Goal: Task Accomplishment & Management: Manage account settings

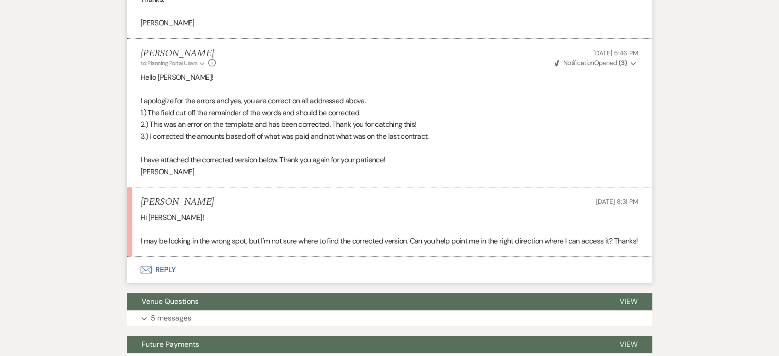
click at [165, 280] on button "Envelope Reply" at bounding box center [389, 270] width 525 height 26
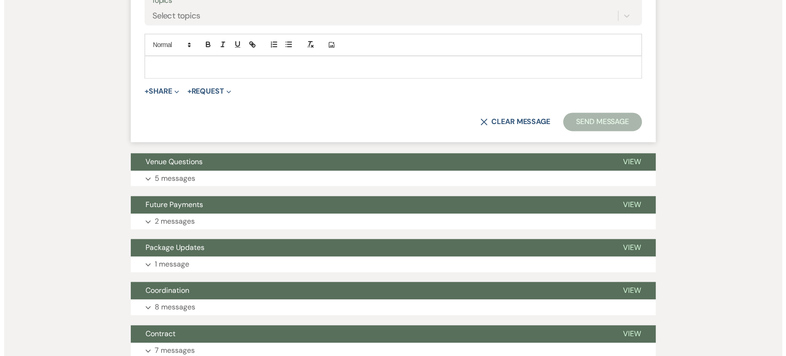
scroll to position [1209, 0]
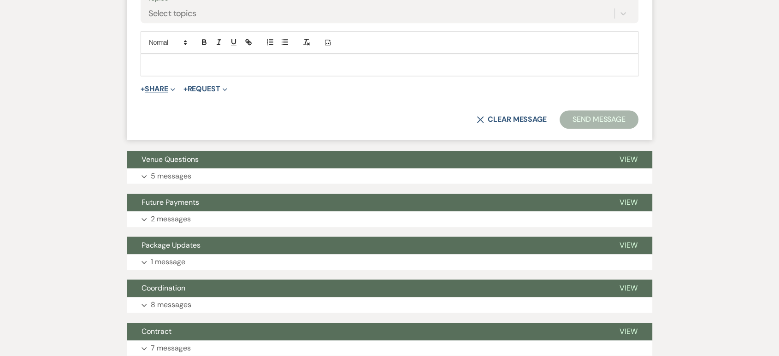
click at [158, 93] on button "+ Share Expand" at bounding box center [158, 88] width 35 height 7
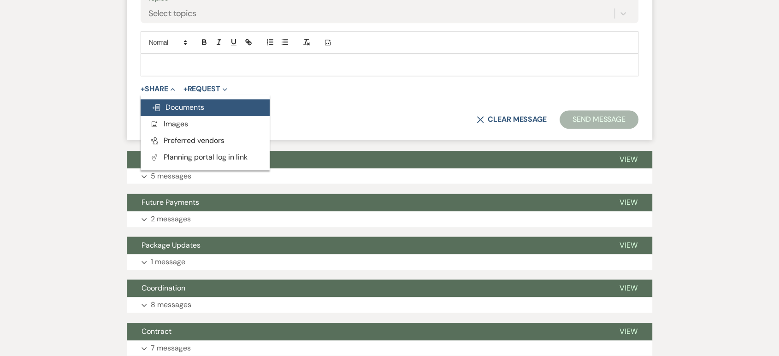
click at [197, 112] on span "Doc Upload Documents" at bounding box center [178, 107] width 53 height 10
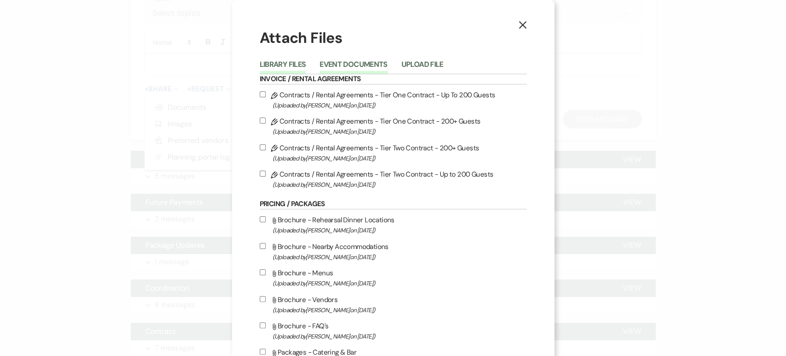
click at [364, 62] on button "Event Documents" at bounding box center [354, 67] width 68 height 13
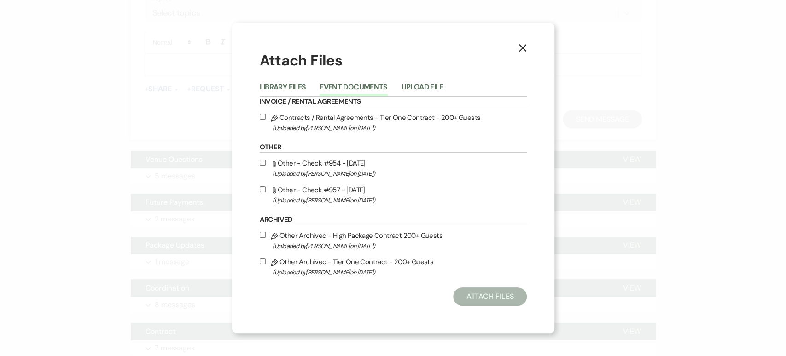
click at [262, 118] on input "Pencil Contracts / Rental Agreements - Tier One Contract - 200+ Guests (Uploade…" at bounding box center [263, 117] width 6 height 6
checkbox input "true"
click at [489, 296] on button "Attach Files" at bounding box center [489, 296] width 73 height 18
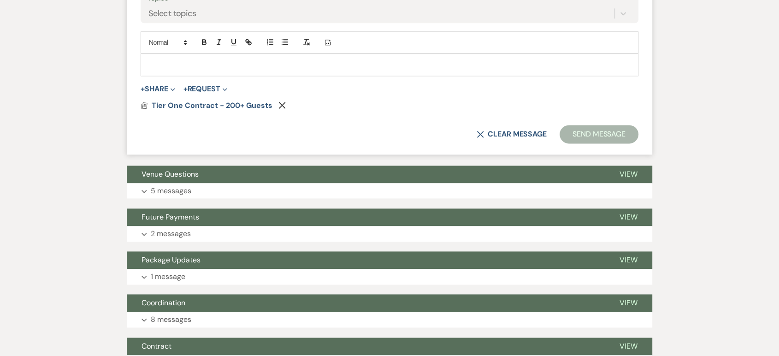
click at [318, 70] on p at bounding box center [389, 64] width 483 height 10
click at [211, 110] on span "Tier One Contract - 200+ Guests" at bounding box center [212, 105] width 121 height 10
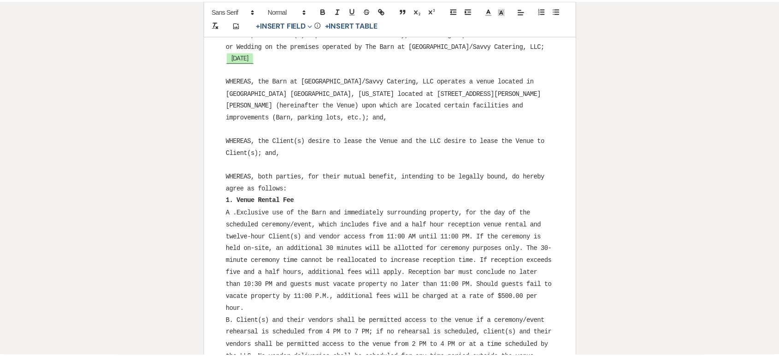
scroll to position [0, 0]
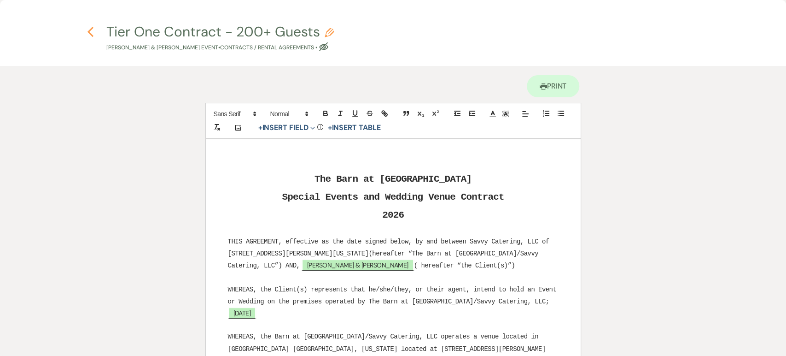
drag, startPoint x: 95, startPoint y: 40, endPoint x: 92, endPoint y: 33, distance: 7.4
click at [94, 40] on h4 "Previous Tier One Contract - 200+ Guests Pencil [PERSON_NAME] & [PERSON_NAME] E…" at bounding box center [393, 37] width 663 height 30
click at [92, 33] on icon "Previous" at bounding box center [90, 31] width 7 height 11
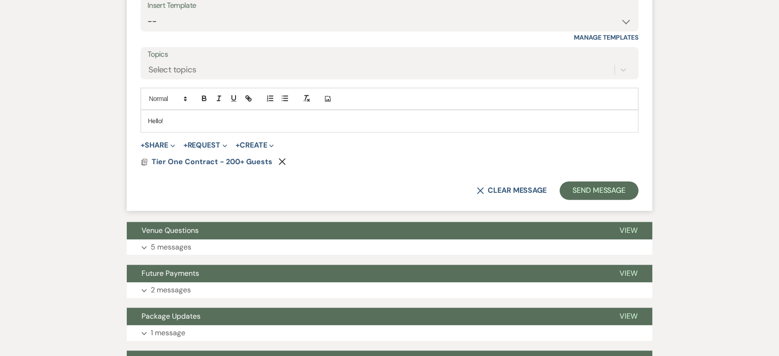
scroll to position [1055, 0]
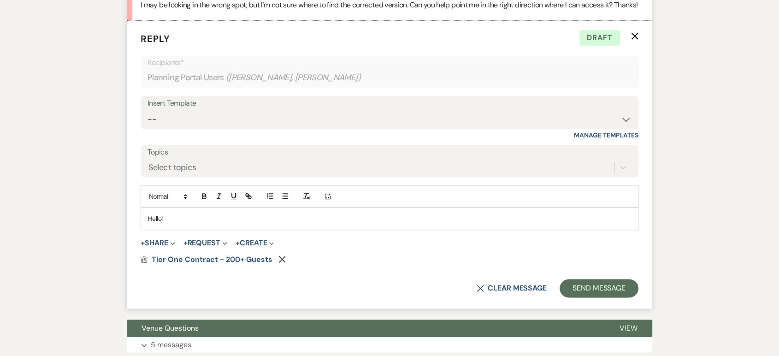
drag, startPoint x: 177, startPoint y: 226, endPoint x: 200, endPoint y: 224, distance: 23.2
click at [177, 223] on p "Hello!" at bounding box center [389, 218] width 483 height 10
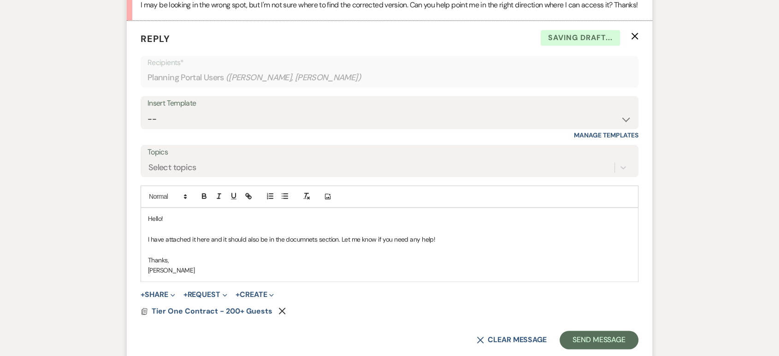
click at [309, 244] on p "I have attached it here and it should also be in the documnets section. Let me …" at bounding box center [389, 239] width 483 height 10
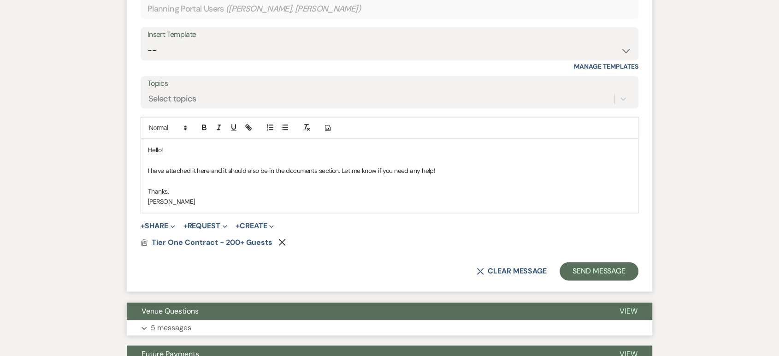
scroll to position [1157, 0]
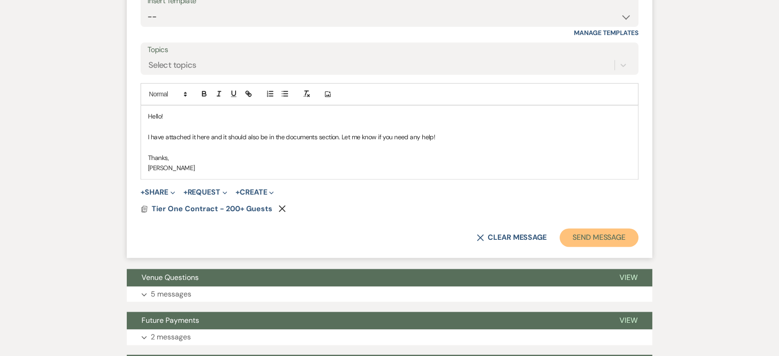
click at [616, 246] on button "Send Message" at bounding box center [598, 237] width 79 height 18
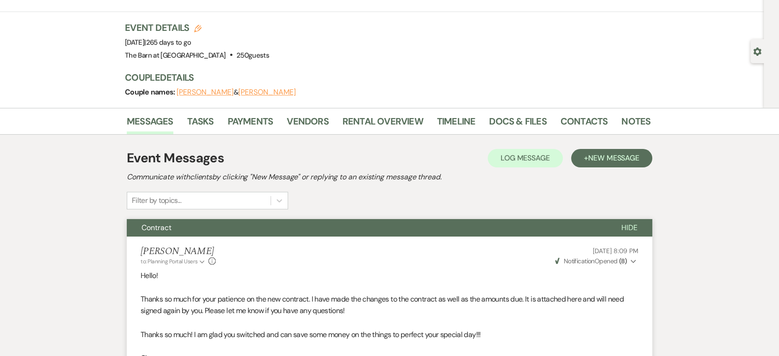
scroll to position [0, 0]
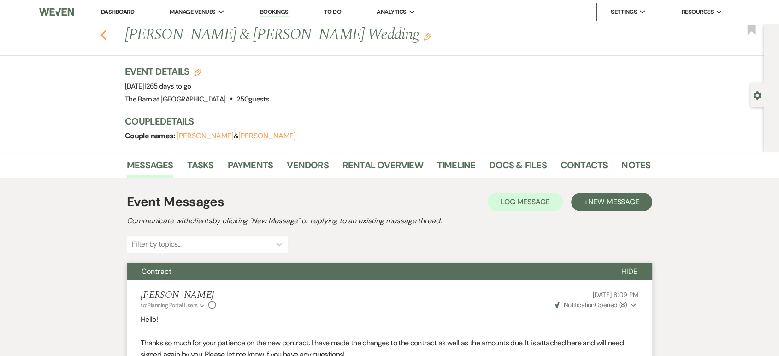
click at [107, 32] on icon "Previous" at bounding box center [103, 34] width 7 height 11
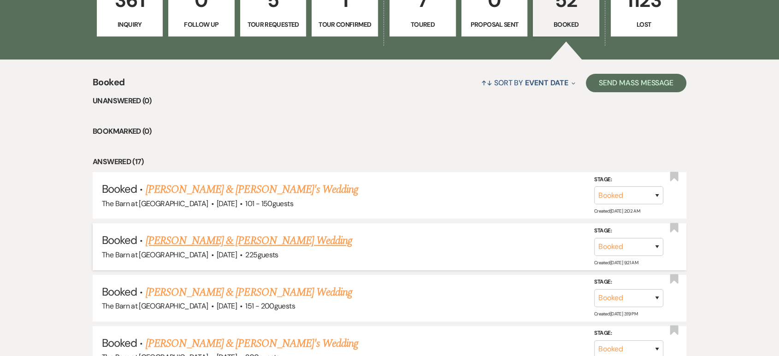
scroll to position [358, 0]
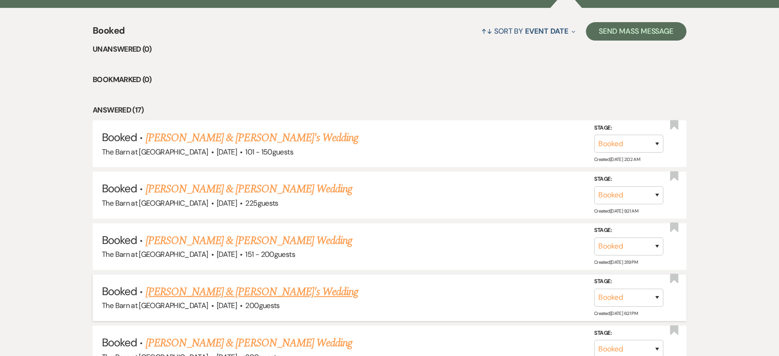
click at [227, 293] on link "[PERSON_NAME] & [PERSON_NAME]'s Wedding" at bounding box center [252, 291] width 213 height 17
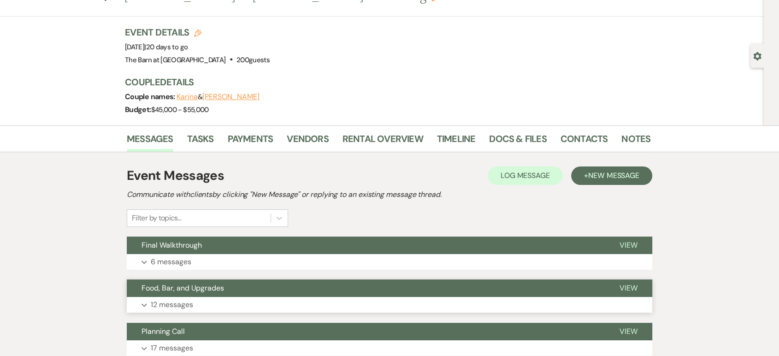
scroll to position [102, 0]
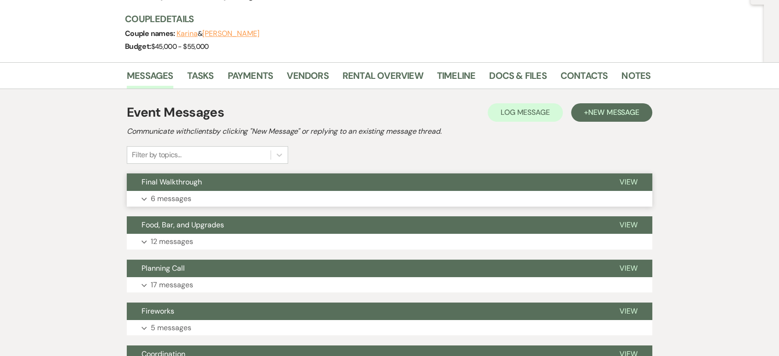
click at [257, 196] on button "Expand 6 messages" at bounding box center [389, 199] width 525 height 16
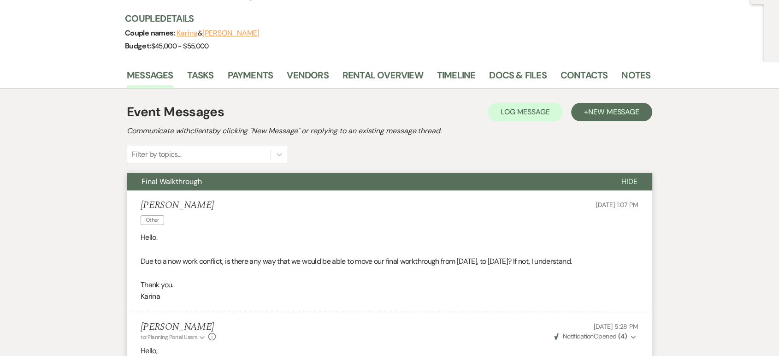
scroll to position [0, 0]
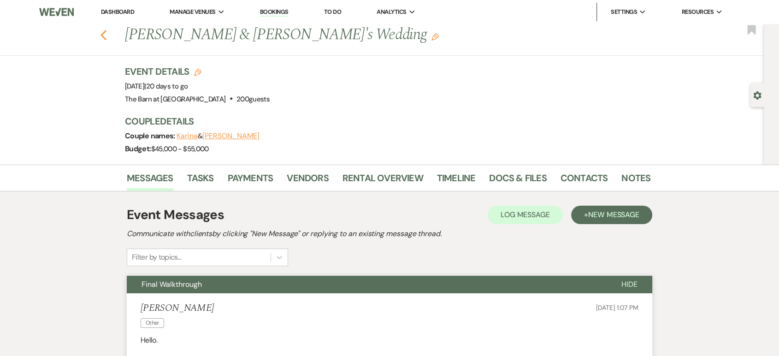
click at [107, 33] on icon "Previous" at bounding box center [103, 34] width 7 height 11
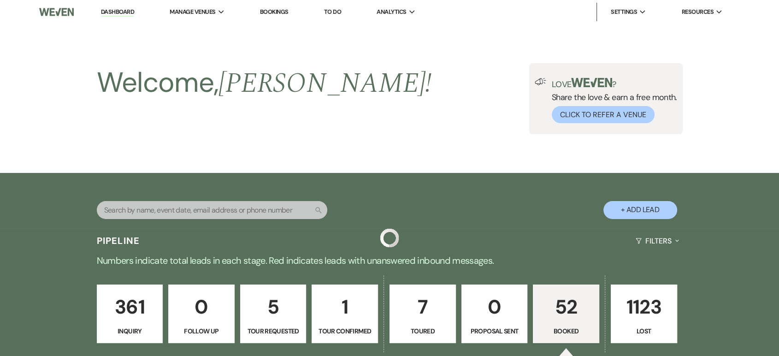
scroll to position [358, 0]
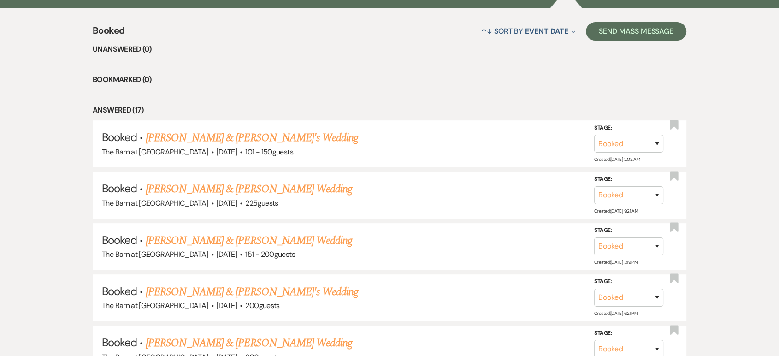
click at [240, 235] on link "[PERSON_NAME] & [PERSON_NAME] Wedding" at bounding box center [249, 240] width 206 height 17
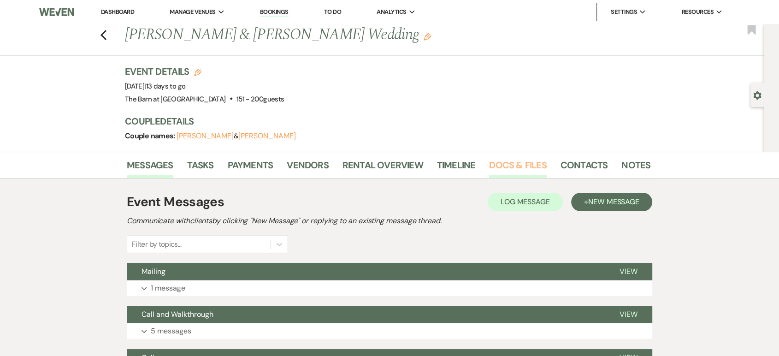
drag, startPoint x: 489, startPoint y: 155, endPoint x: 494, endPoint y: 161, distance: 8.2
click at [490, 157] on li "Docs & Files" at bounding box center [524, 167] width 71 height 22
click at [494, 161] on link "Docs & Files" at bounding box center [517, 168] width 57 height 20
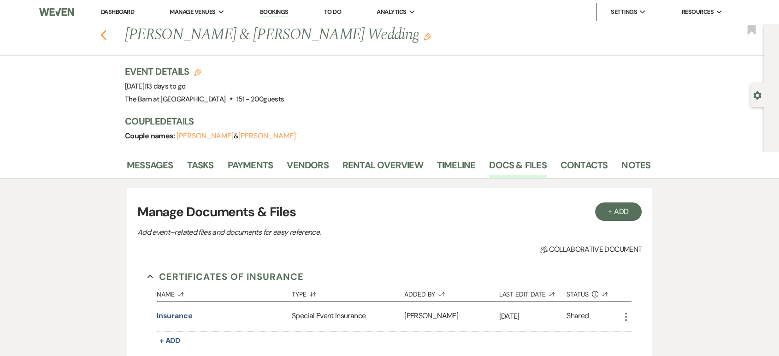
click at [107, 35] on icon "Previous" at bounding box center [103, 34] width 7 height 11
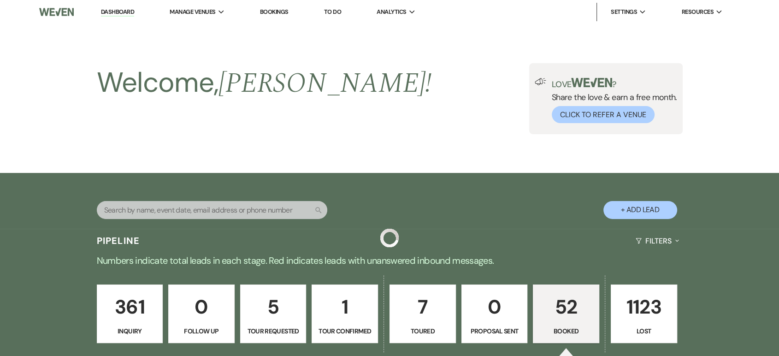
scroll to position [358, 0]
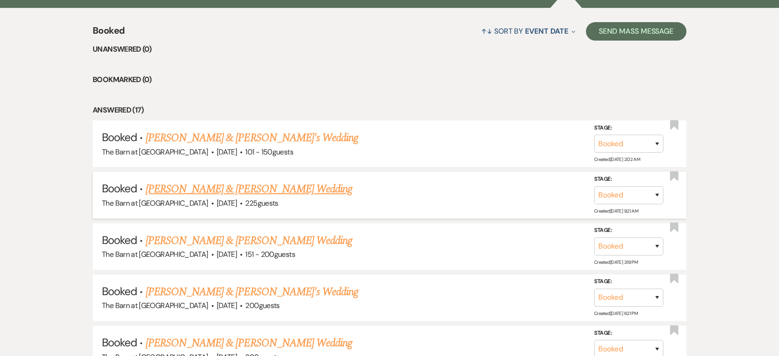
click at [267, 191] on link "[PERSON_NAME] & [PERSON_NAME] Wedding" at bounding box center [249, 189] width 206 height 17
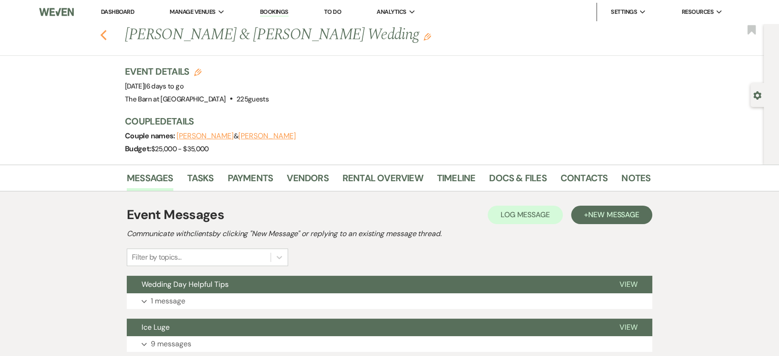
click at [110, 33] on div "Previous [PERSON_NAME] & [PERSON_NAME] Wedding Edit Bookmark" at bounding box center [379, 40] width 768 height 32
click at [106, 33] on use "button" at bounding box center [103, 35] width 6 height 10
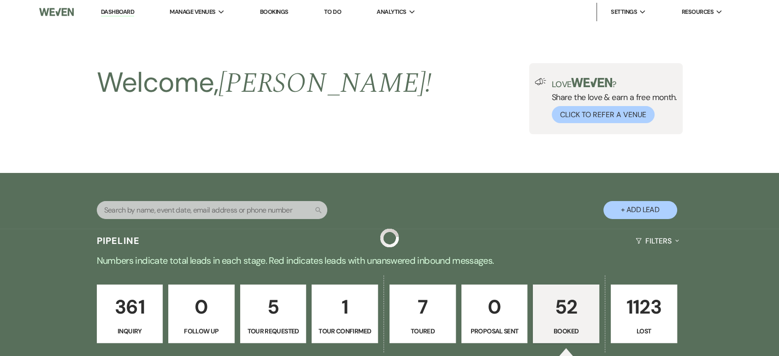
scroll to position [358, 0]
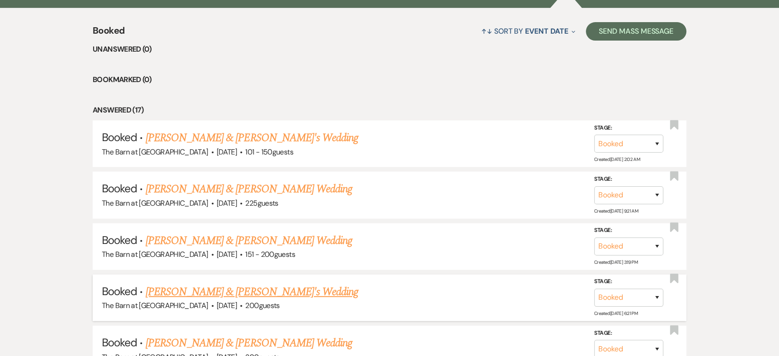
click at [225, 292] on link "[PERSON_NAME] & [PERSON_NAME]'s Wedding" at bounding box center [252, 291] width 213 height 17
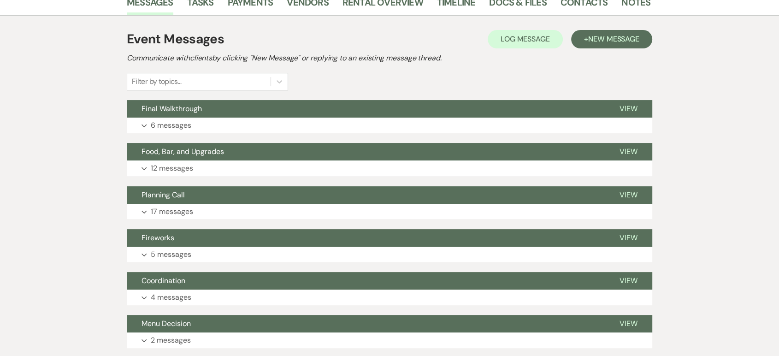
scroll to position [51, 0]
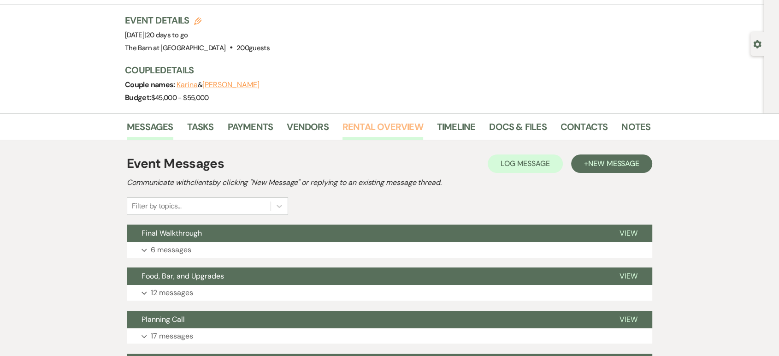
click at [372, 123] on link "Rental Overview" at bounding box center [382, 129] width 81 height 20
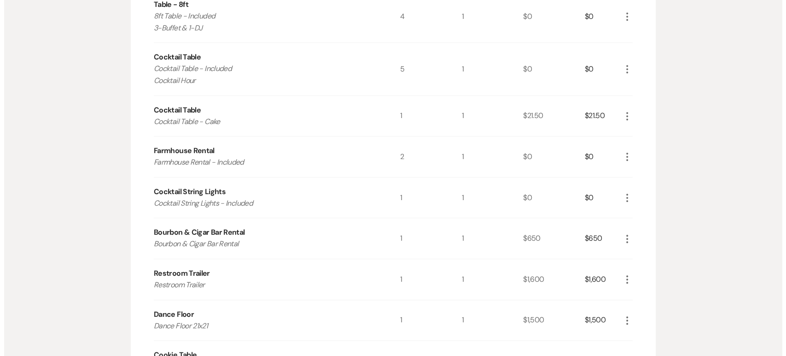
scroll to position [512, 0]
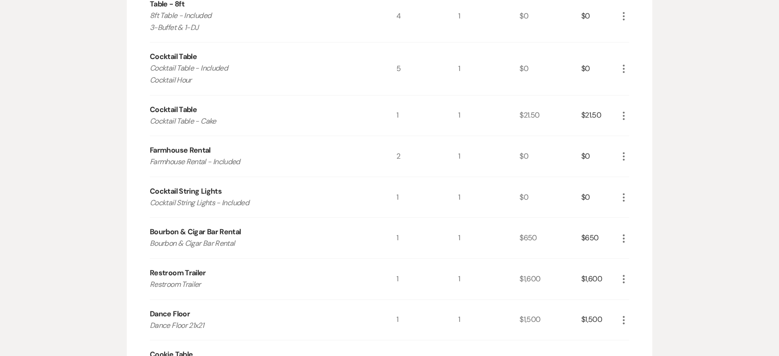
click at [620, 239] on icon "More" at bounding box center [623, 238] width 11 height 11
click at [642, 254] on button "Pencil Edit" at bounding box center [642, 256] width 48 height 15
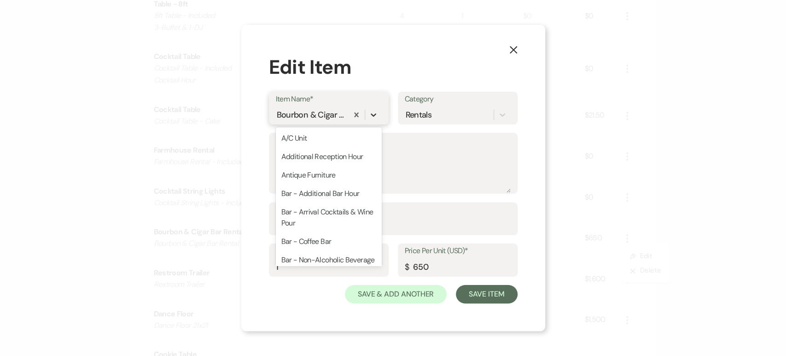
click at [376, 116] on icon at bounding box center [373, 114] width 9 height 9
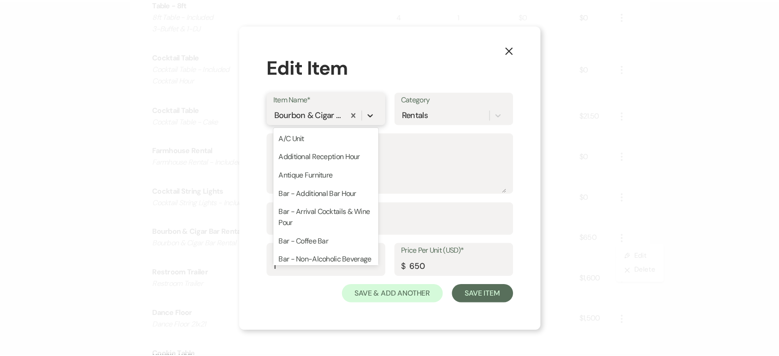
scroll to position [113, 0]
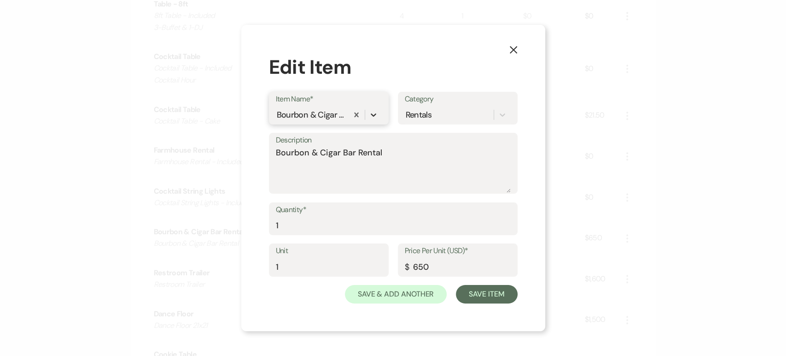
click at [373, 117] on icon at bounding box center [373, 114] width 9 height 9
click at [501, 111] on icon at bounding box center [502, 114] width 9 height 9
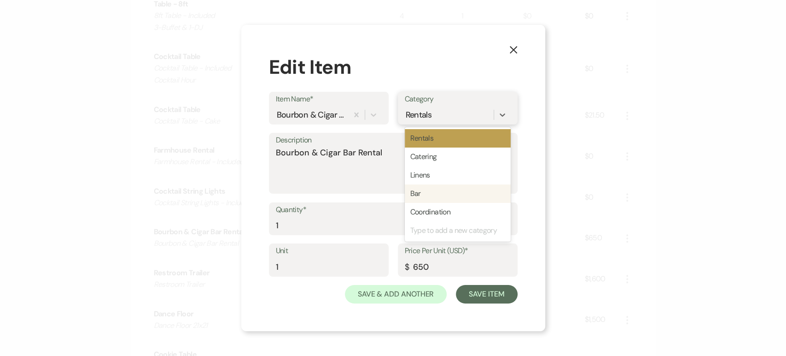
click at [451, 194] on div "Bar" at bounding box center [458, 193] width 106 height 18
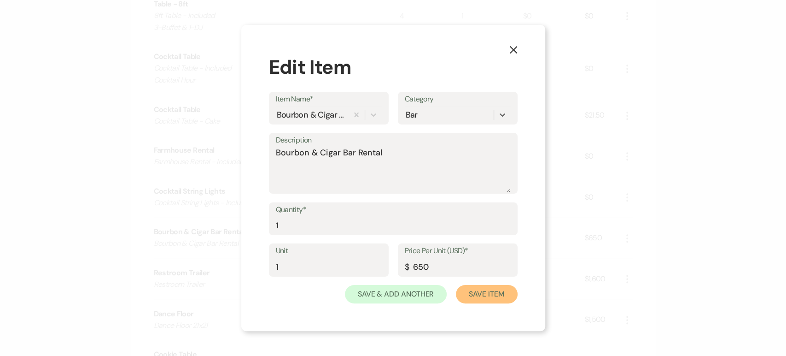
click at [482, 292] on button "Save Item" at bounding box center [486, 294] width 61 height 18
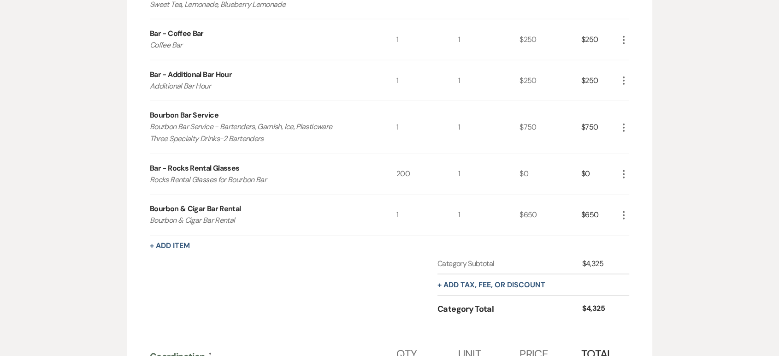
scroll to position [2201, 0]
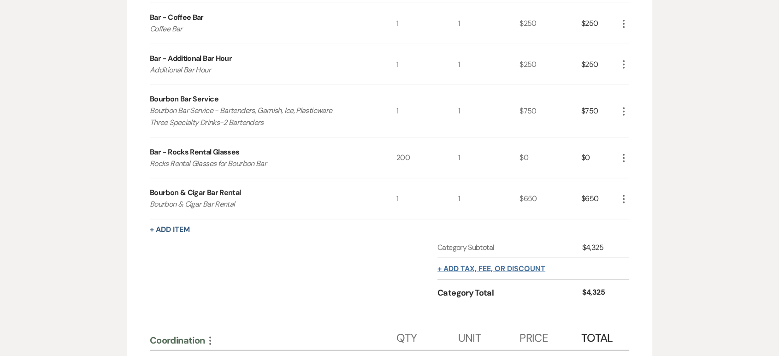
click at [487, 265] on button "+ Add tax, fee, or discount" at bounding box center [491, 268] width 108 height 7
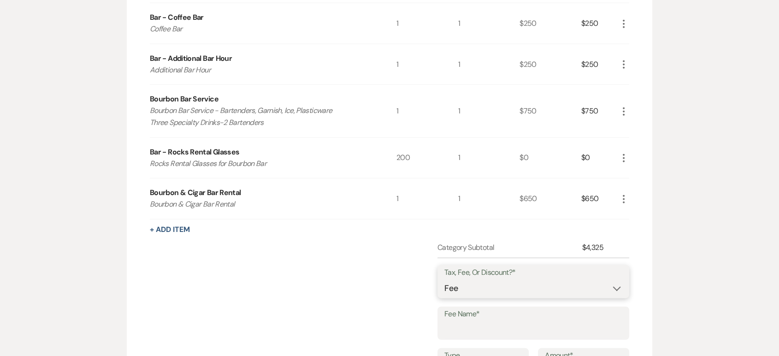
click at [484, 285] on select "Fee Discount Tax" at bounding box center [533, 288] width 178 height 18
select select "3"
click at [444, 279] on select "Fee Discount Tax" at bounding box center [533, 288] width 178 height 18
click at [464, 323] on input "Fee Name*" at bounding box center [533, 330] width 178 height 18
type input "Tax"
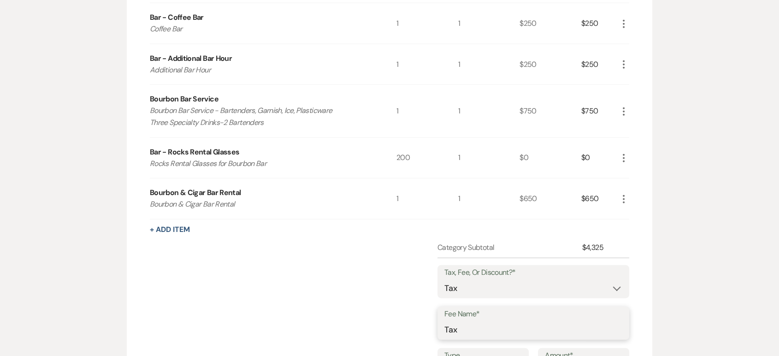
scroll to position [2304, 0]
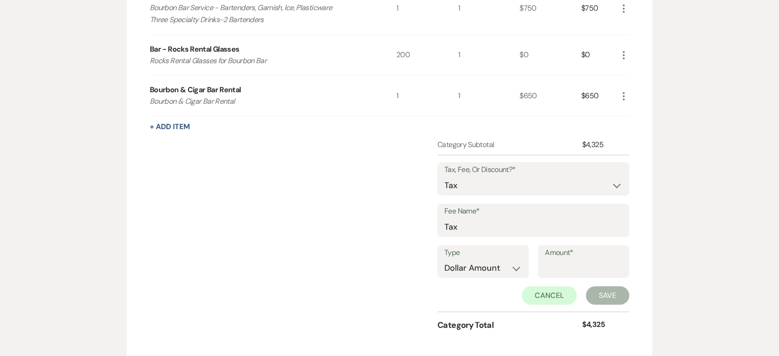
click at [542, 261] on div "Amount*" at bounding box center [583, 261] width 91 height 33
click at [549, 260] on input "Amount*" at bounding box center [583, 268] width 77 height 18
type input "39.00"
click at [607, 303] on div "Tax, Fee, Or Discount?* Fee Discount Tax Fee Name* Tax Type Dollar Amount Perce…" at bounding box center [533, 233] width 192 height 157
click at [606, 297] on button "Save" at bounding box center [607, 295] width 43 height 18
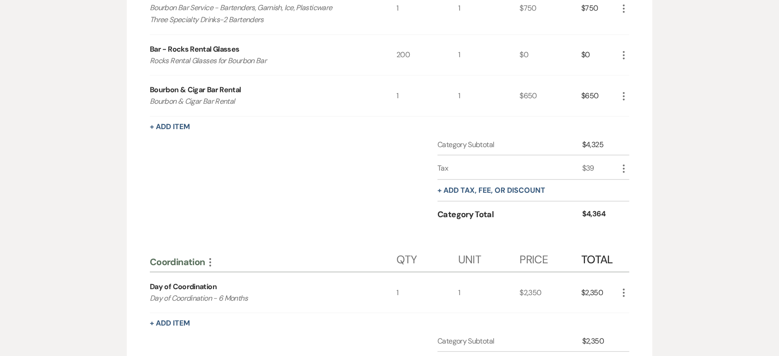
click at [624, 287] on icon "More" at bounding box center [623, 292] width 11 height 11
click at [208, 256] on button "More" at bounding box center [210, 262] width 11 height 12
click at [232, 277] on button "Collapse Move Up" at bounding box center [250, 279] width 91 height 15
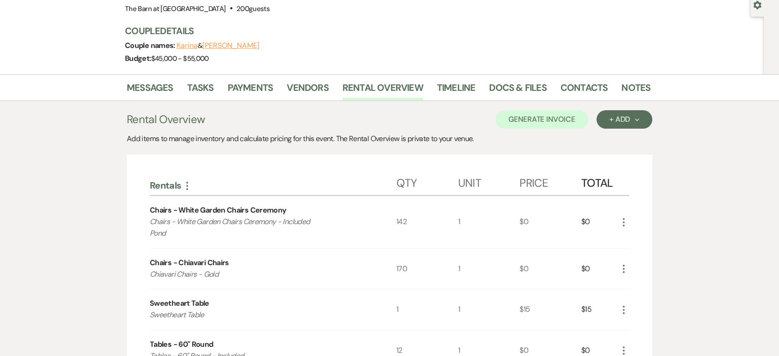
scroll to position [0, 0]
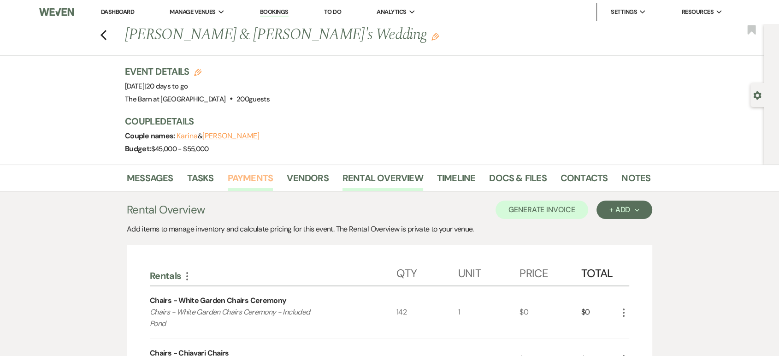
click at [253, 172] on link "Payments" at bounding box center [251, 180] width 46 height 20
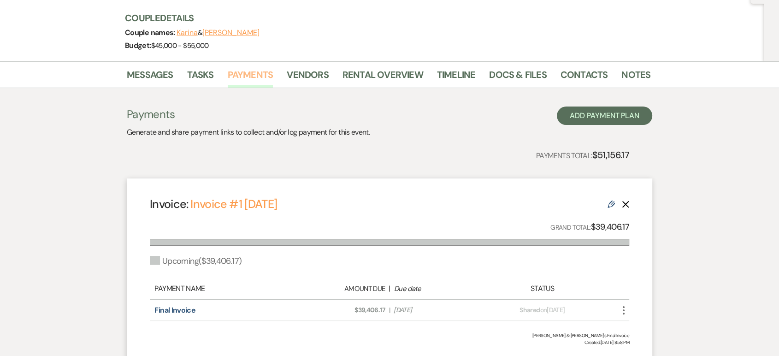
scroll to position [205, 0]
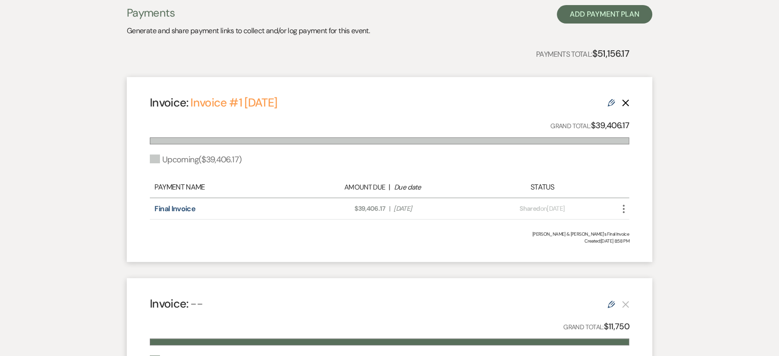
click at [625, 105] on icon "Delete" at bounding box center [625, 102] width 7 height 7
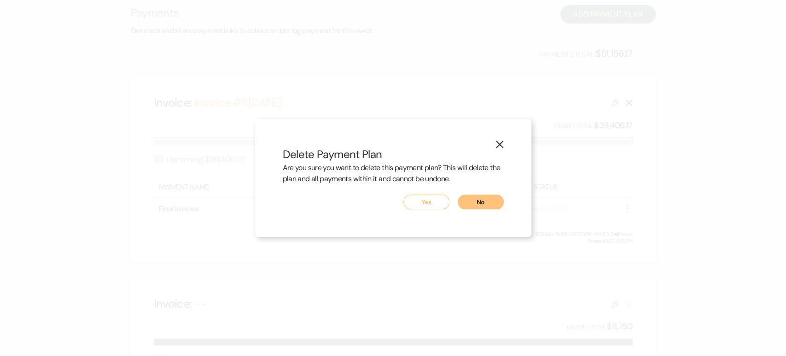
click at [446, 199] on button "Yes" at bounding box center [427, 201] width 46 height 15
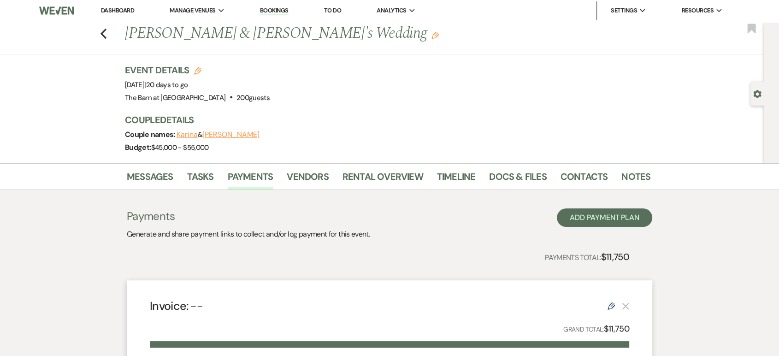
scroll to position [0, 0]
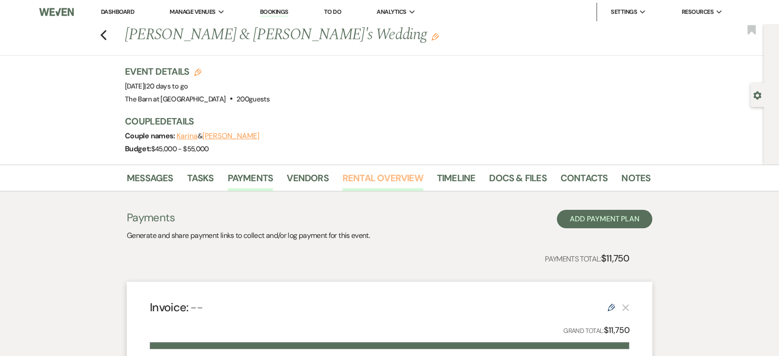
click at [365, 174] on link "Rental Overview" at bounding box center [382, 180] width 81 height 20
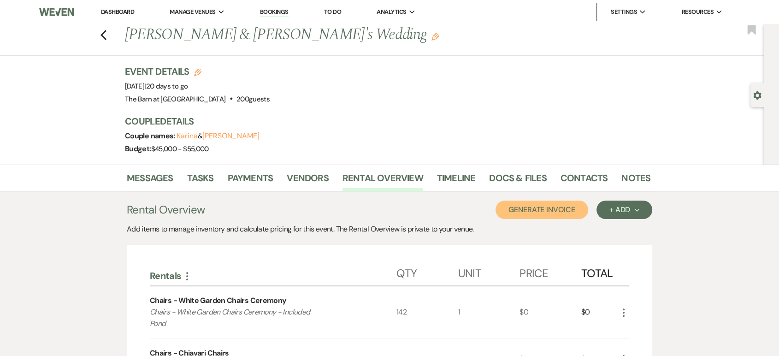
click at [544, 209] on button "Generate Invoice" at bounding box center [541, 209] width 93 height 18
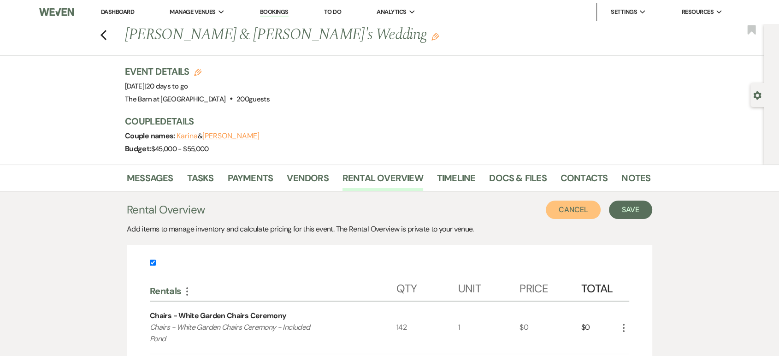
click at [562, 205] on button "Cancel" at bounding box center [572, 209] width 55 height 18
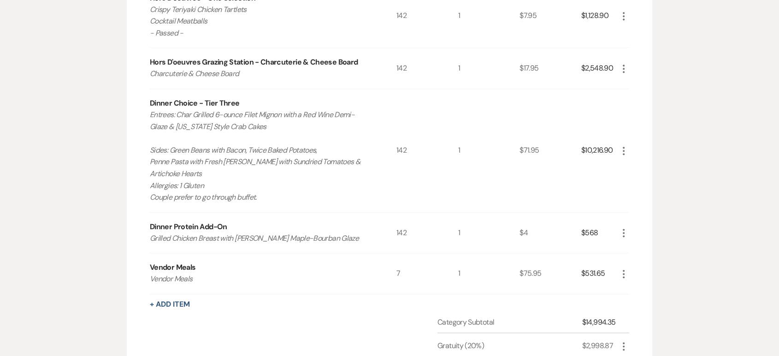
scroll to position [1228, 0]
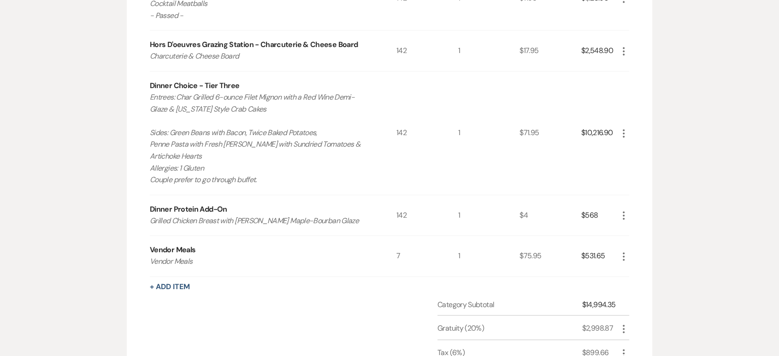
click at [620, 251] on icon "More" at bounding box center [623, 256] width 11 height 11
click at [636, 269] on button "Pencil Edit" at bounding box center [642, 274] width 48 height 15
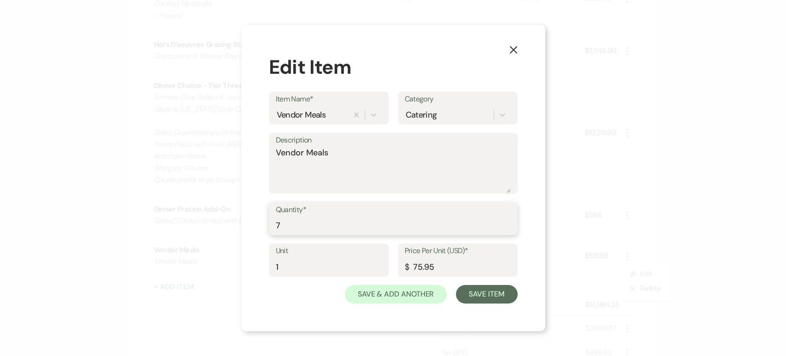
click at [387, 218] on input "7" at bounding box center [393, 225] width 235 height 18
type input "8"
click at [490, 293] on button "Save Item" at bounding box center [486, 294] width 61 height 18
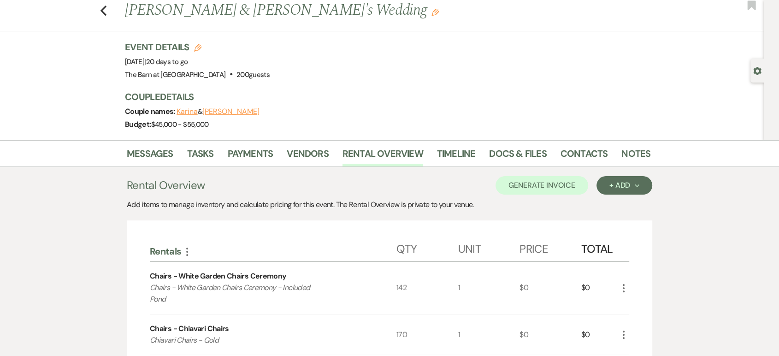
scroll to position [0, 0]
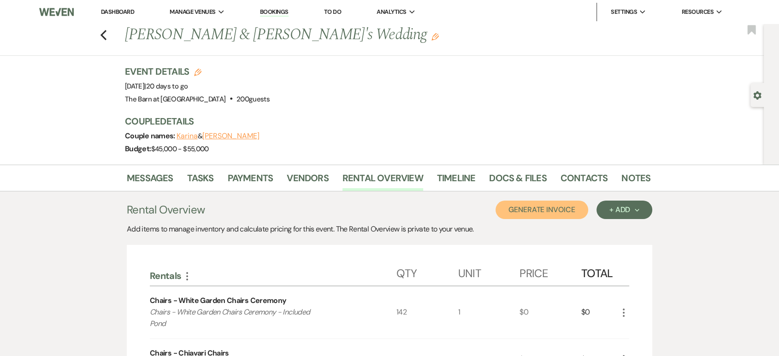
click at [533, 205] on button "Generate Invoice" at bounding box center [541, 209] width 93 height 18
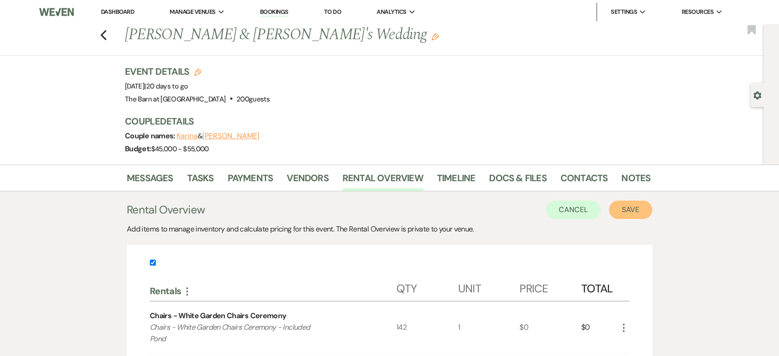
click at [624, 204] on button "Save" at bounding box center [630, 209] width 43 height 18
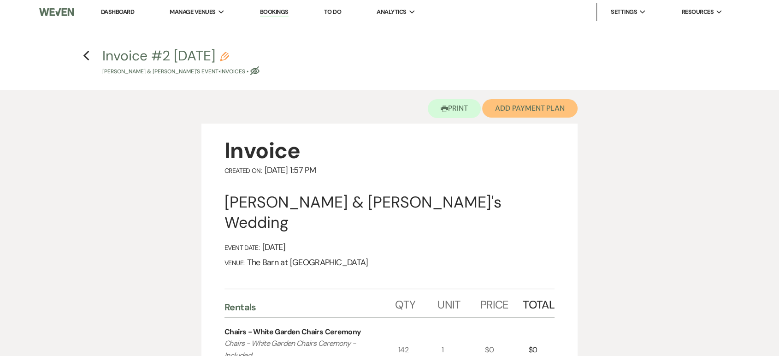
click at [509, 108] on button "Add Payment Plan" at bounding box center [529, 108] width 95 height 18
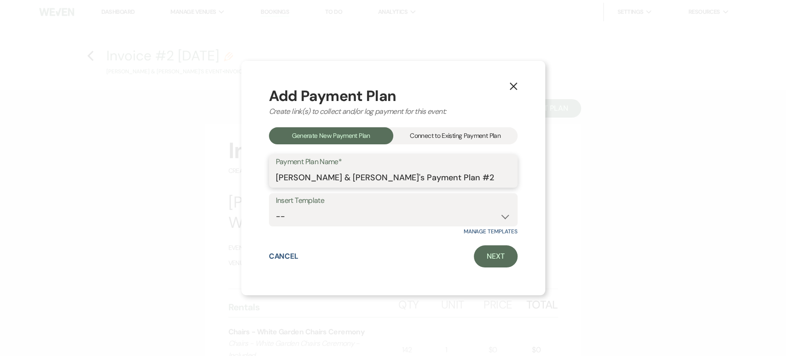
drag, startPoint x: 335, startPoint y: 176, endPoint x: 538, endPoint y: 146, distance: 204.9
click at [534, 150] on div "X Add Payment Plan Create link(s) to collect and/or log payment for this event:…" at bounding box center [393, 178] width 304 height 234
type input "[PERSON_NAME] & [PERSON_NAME]'s Final Invoice"
click at [475, 214] on select "-- Final Payment" at bounding box center [393, 216] width 235 height 18
select select "435"
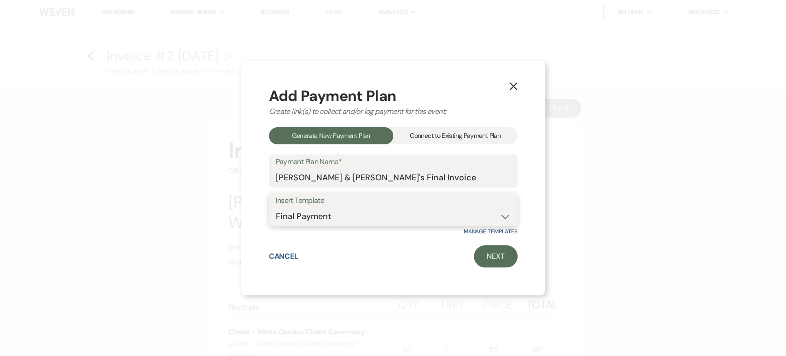
click at [276, 207] on select "-- Final Payment" at bounding box center [393, 216] width 235 height 18
click at [498, 246] on link "Next" at bounding box center [496, 256] width 44 height 22
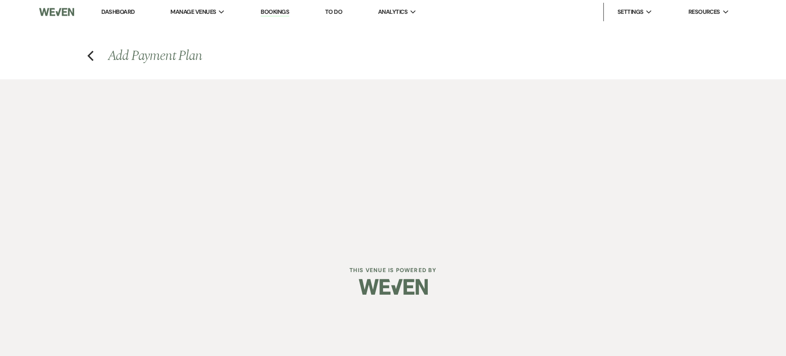
select select "28616"
select select "2"
select select "percentage"
select select "true"
select select "client"
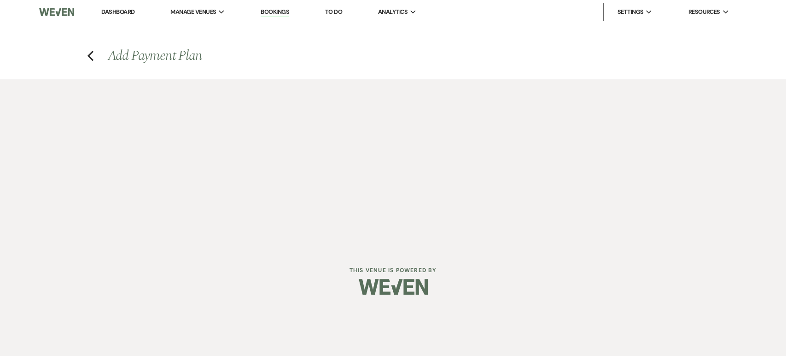
select select "weeks"
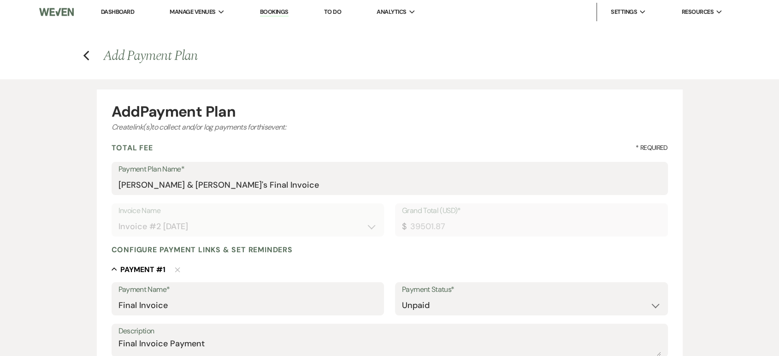
scroll to position [408, 0]
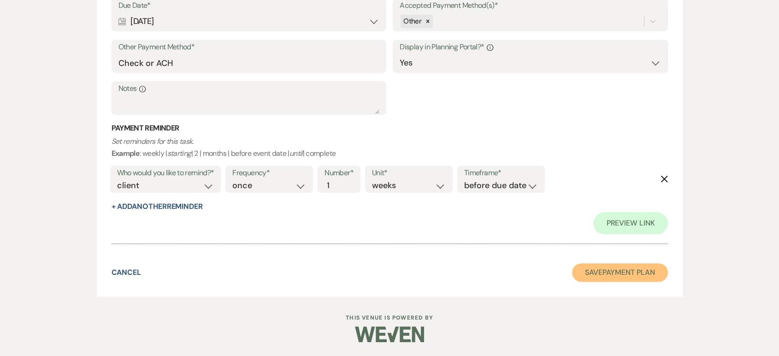
click at [597, 270] on button "Save Payment Plan" at bounding box center [620, 272] width 96 height 18
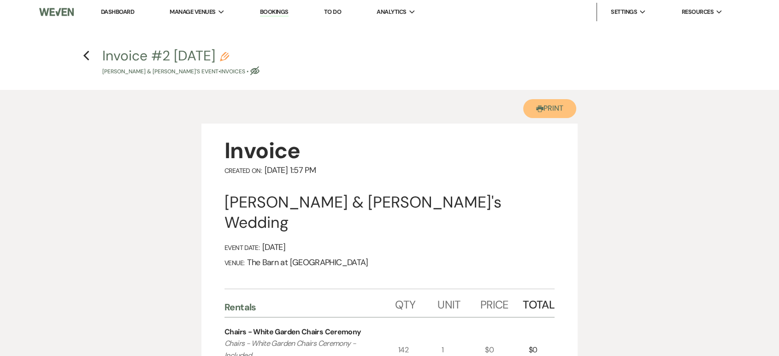
click at [554, 109] on button "Printer Print" at bounding box center [549, 108] width 53 height 19
click at [547, 110] on button "Printer Print" at bounding box center [549, 108] width 53 height 19
click at [85, 59] on icon "Previous" at bounding box center [86, 55] width 7 height 11
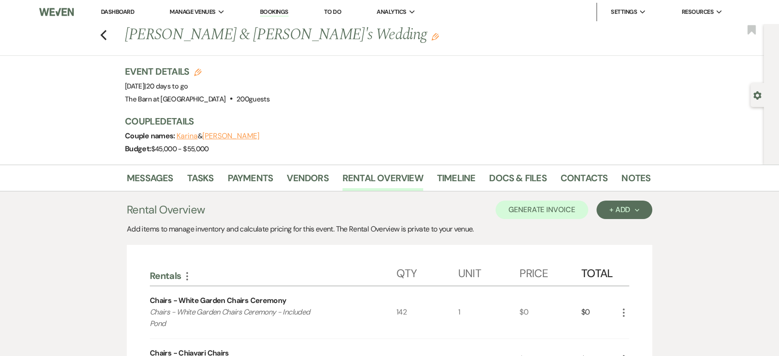
click at [112, 6] on li "Dashboard" at bounding box center [117, 12] width 42 height 18
click at [114, 10] on link "Dashboard" at bounding box center [117, 12] width 33 height 8
